Goal: Navigation & Orientation: Find specific page/section

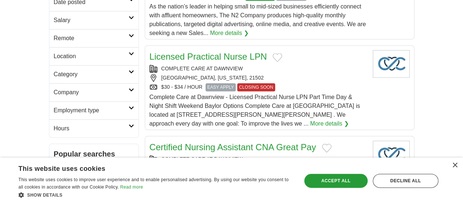
scroll to position [221, 0]
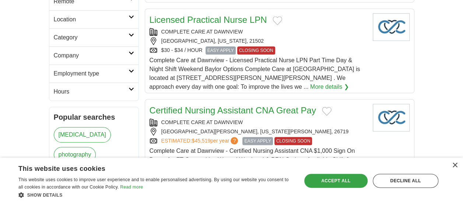
click at [327, 180] on div "Accept all" at bounding box center [335, 181] width 63 height 14
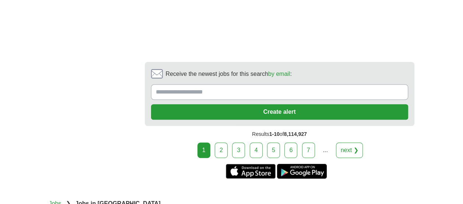
scroll to position [1473, 0]
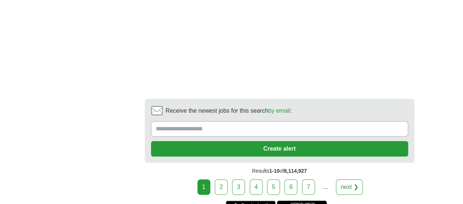
click at [226, 179] on link "2" at bounding box center [221, 186] width 13 height 15
